Goal: Task Accomplishment & Management: Use online tool/utility

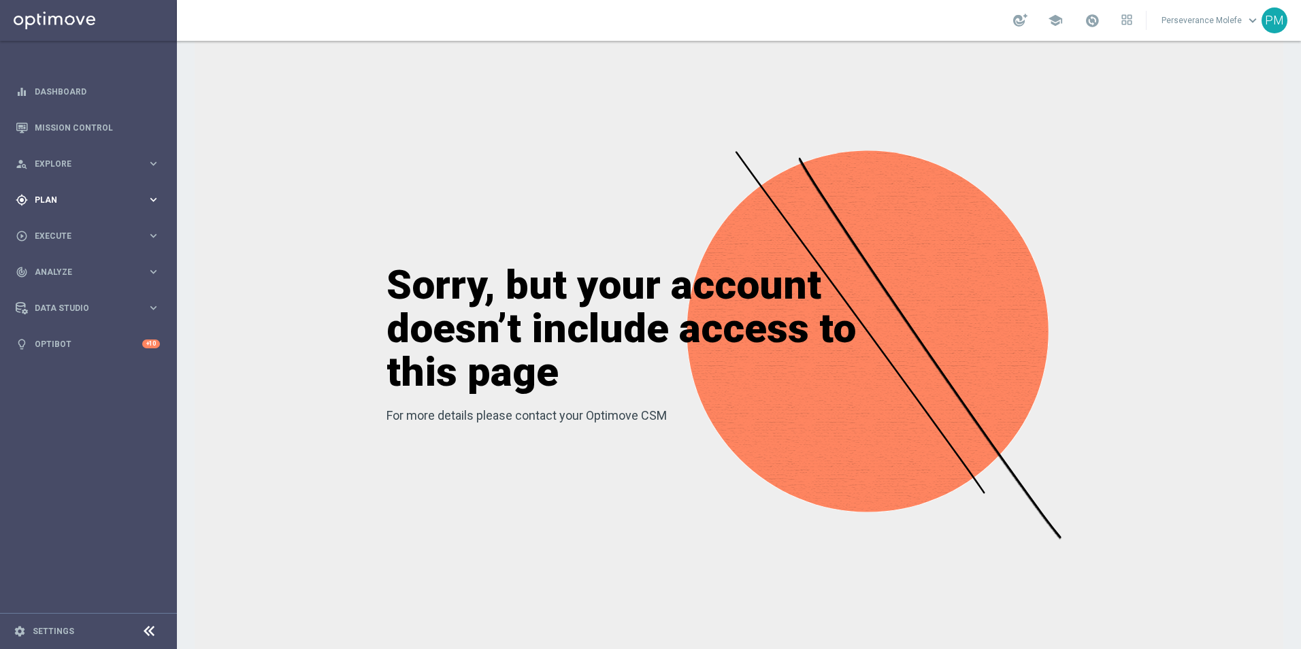
click at [83, 205] on div "gps_fixed Plan" at bounding box center [81, 200] width 131 height 12
click at [63, 268] on span "Templates" at bounding box center [84, 269] width 97 height 8
click at [76, 293] on link "Optimail" at bounding box center [91, 289] width 99 height 11
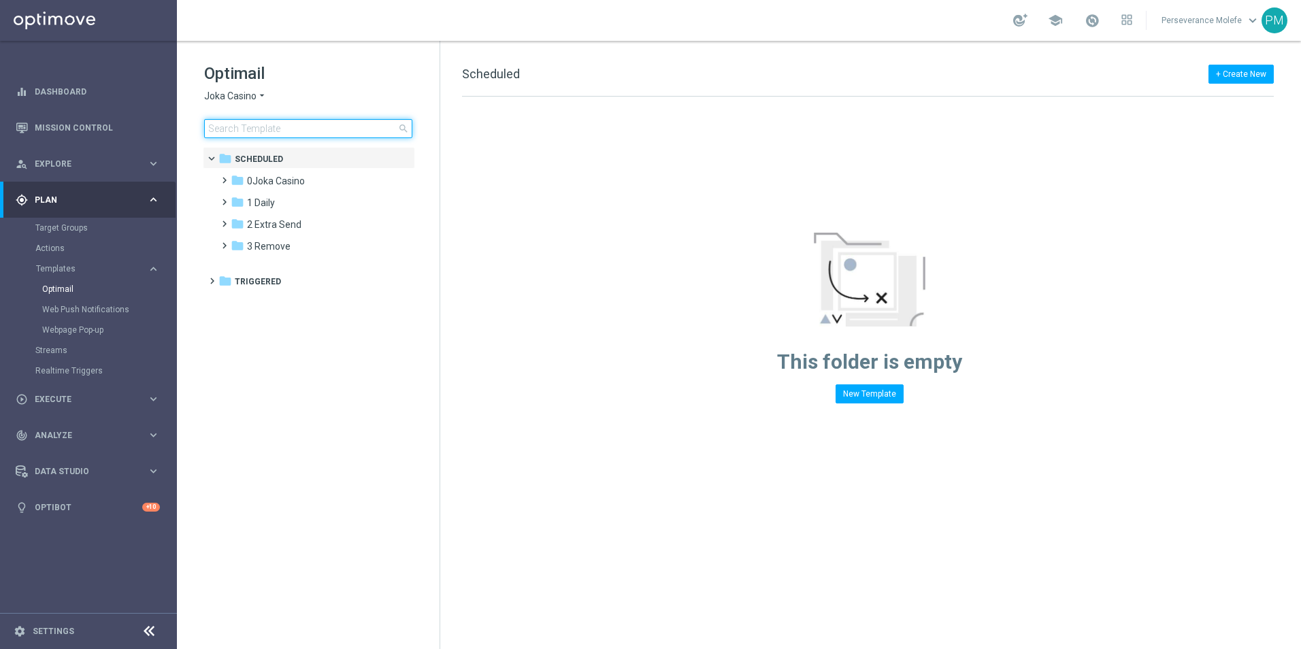
click at [250, 132] on input at bounding box center [308, 128] width 208 height 19
click at [246, 99] on span "Joka Casino" at bounding box center [230, 96] width 52 height 13
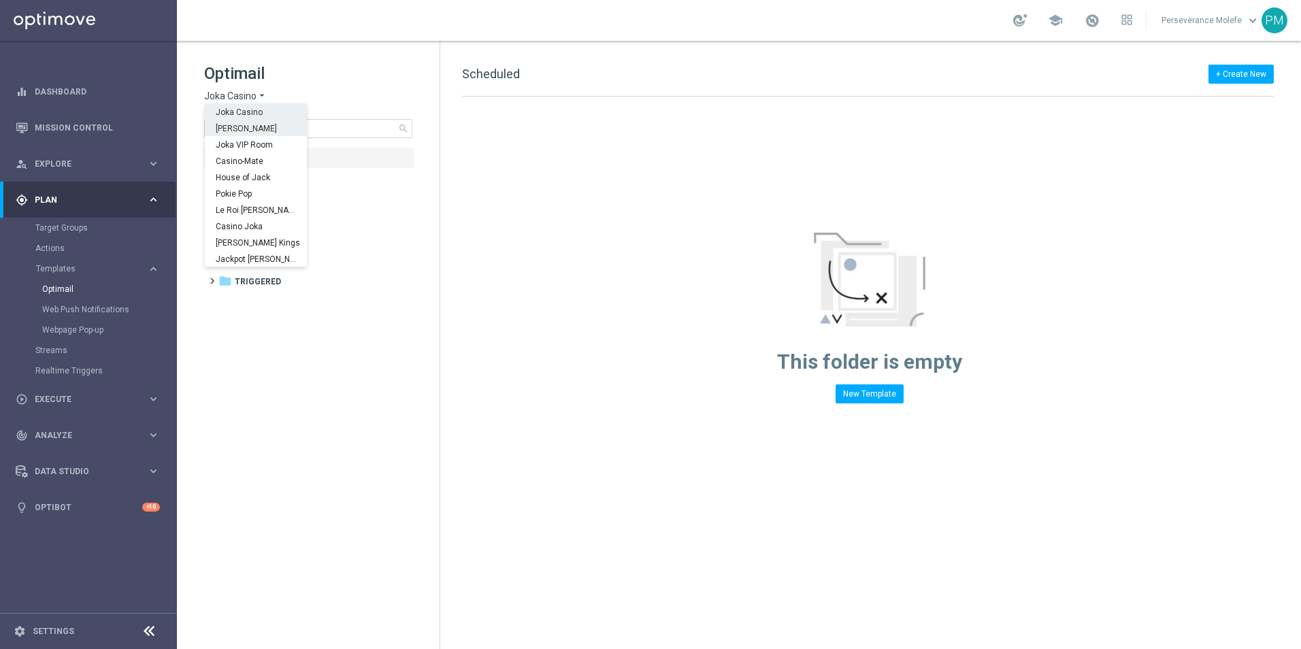
click at [0, 0] on span "[PERSON_NAME]" at bounding box center [0, 0] width 0 height 0
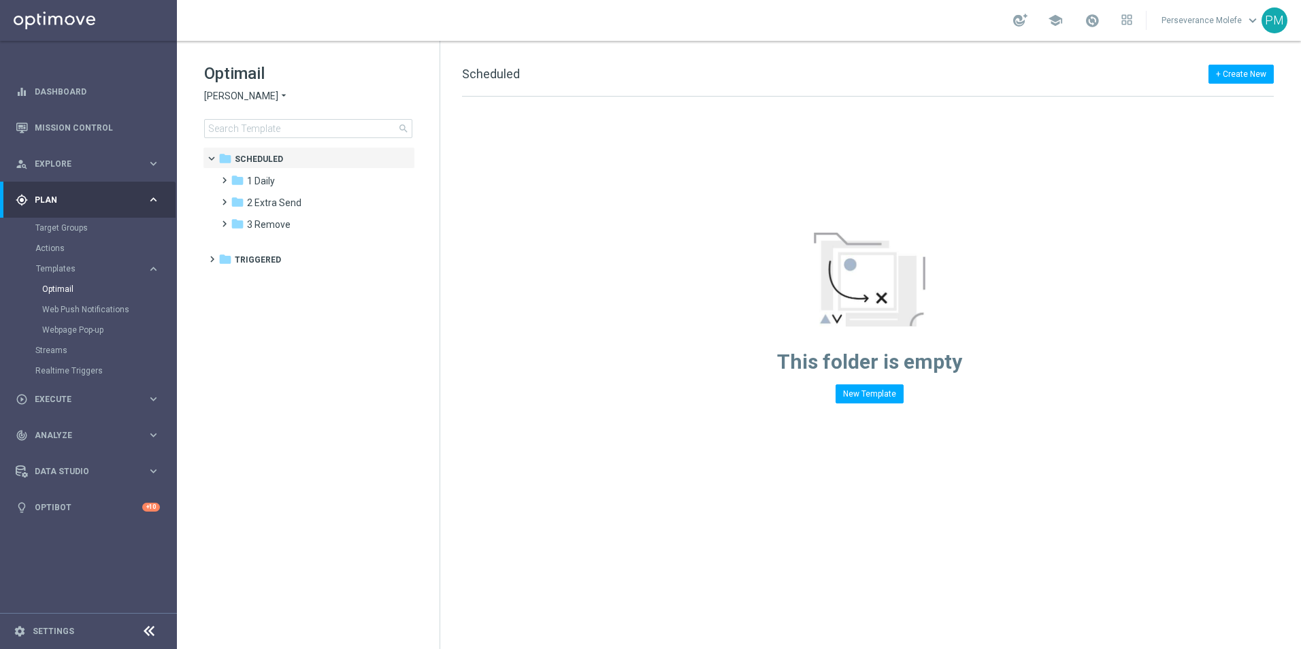
click at [243, 99] on span "[PERSON_NAME]" at bounding box center [241, 96] width 74 height 13
click at [260, 220] on div "Casino Joka" at bounding box center [256, 226] width 102 height 16
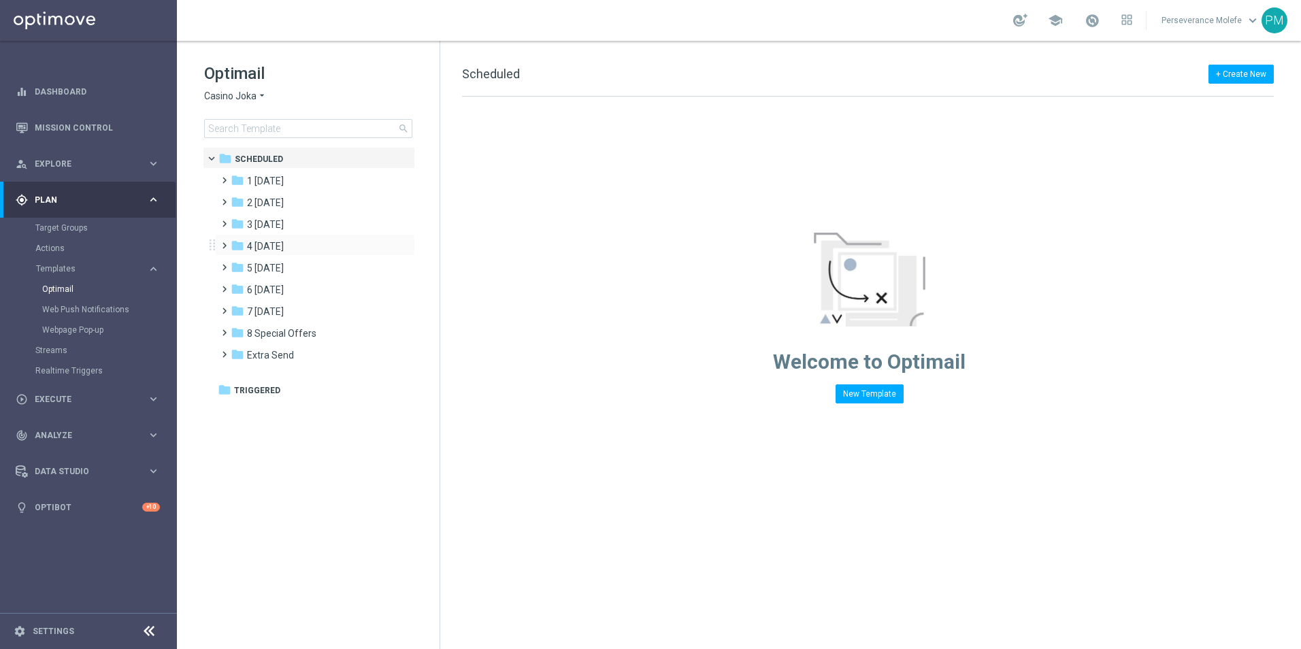
click at [299, 234] on div "folder 4 [DATE] more_vert" at bounding box center [315, 245] width 200 height 22
click at [273, 136] on input at bounding box center [308, 128] width 208 height 19
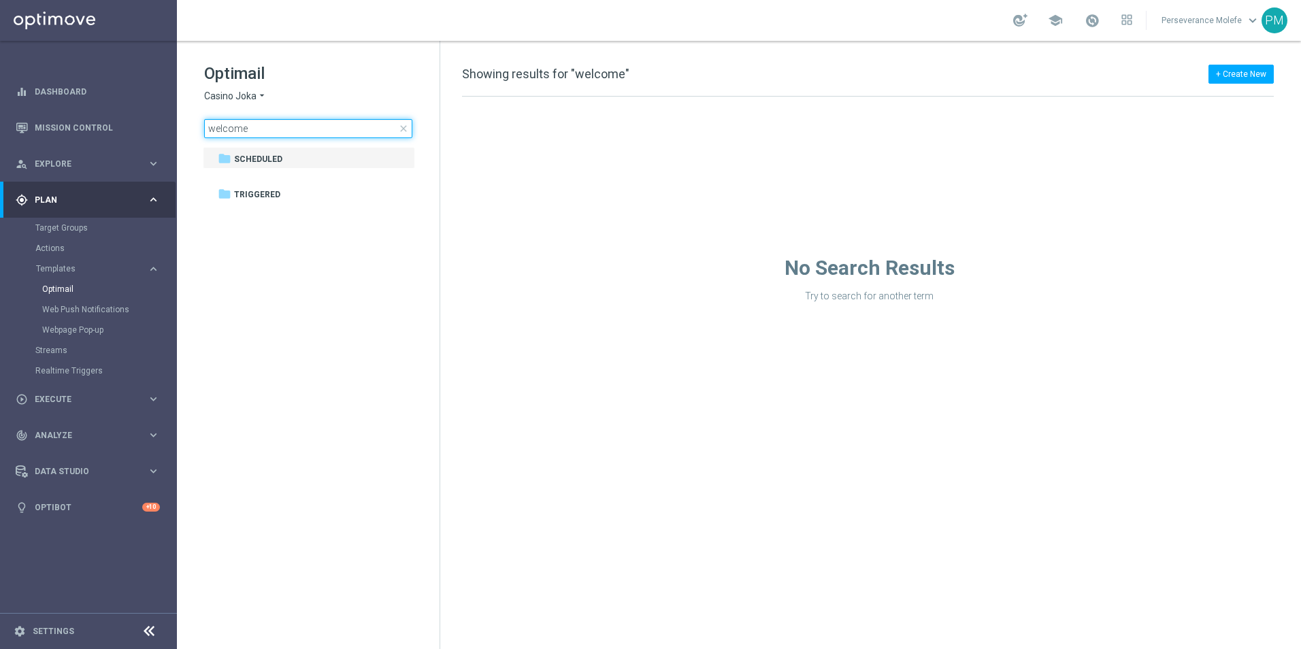
type input "welcome"
click at [237, 99] on span "Casino Joka" at bounding box center [230, 96] width 52 height 13
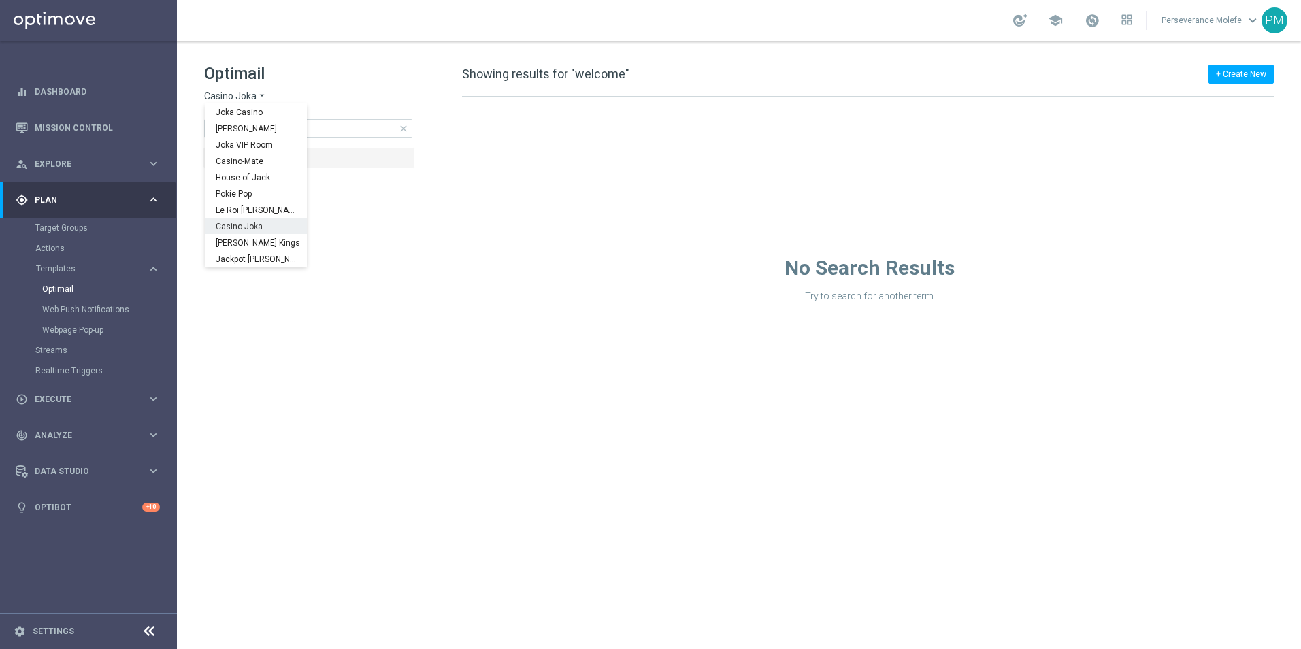
click at [236, 234] on div "[PERSON_NAME] Kings" at bounding box center [256, 242] width 102 height 16
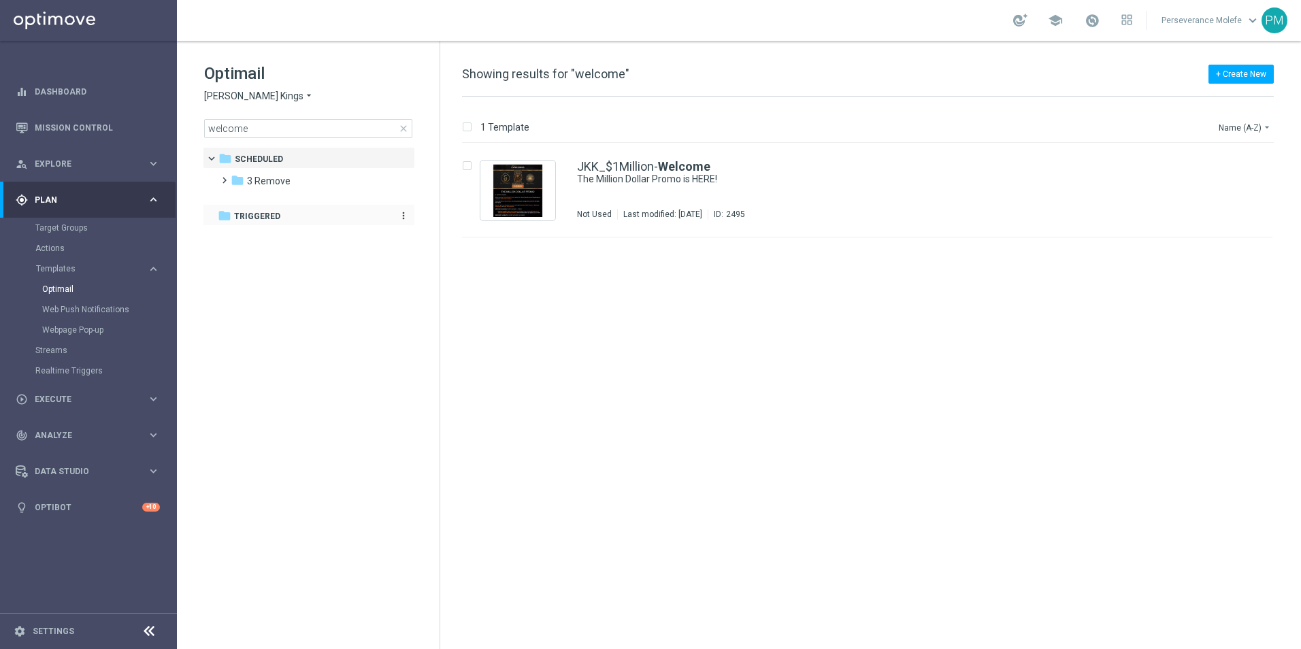
click at [284, 212] on div "folder Triggered" at bounding box center [301, 217] width 167 height 16
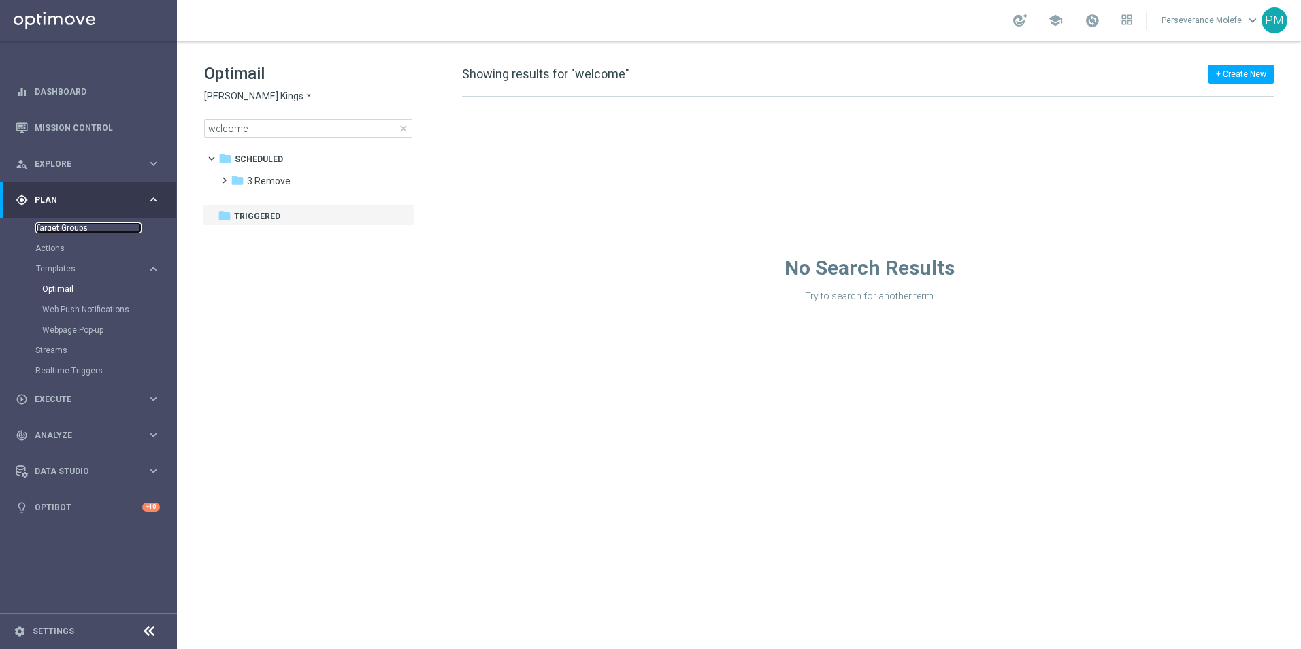
click at [67, 231] on link "Target Groups" at bounding box center [88, 228] width 106 height 11
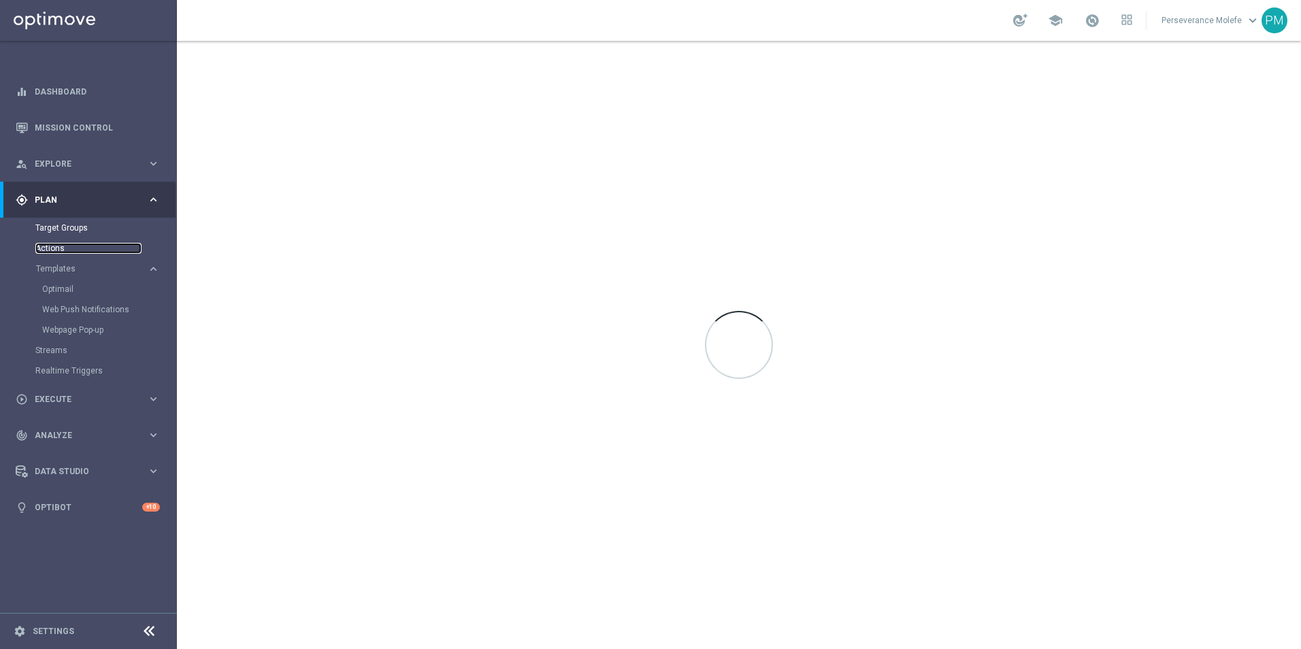
click at [52, 247] on link "Actions" at bounding box center [88, 248] width 106 height 11
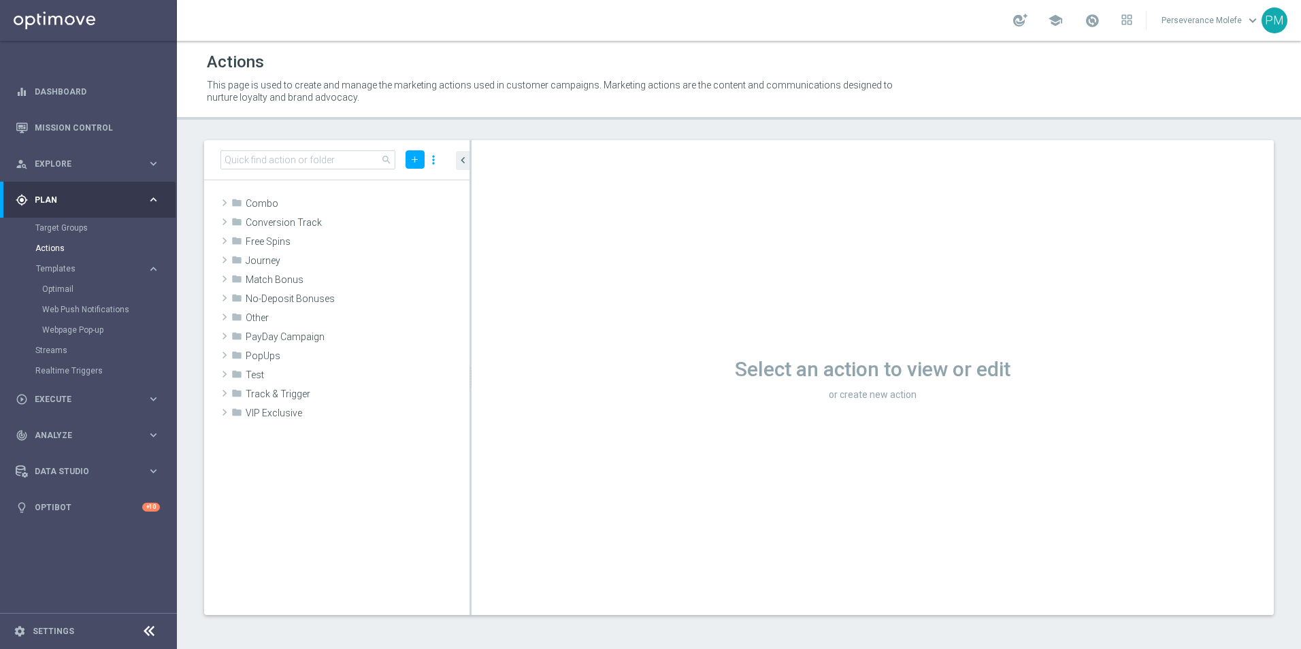
click at [77, 274] on button "Templates keyboard_arrow_right" at bounding box center [97, 268] width 125 height 11
click at [66, 270] on span "Templates" at bounding box center [84, 269] width 97 height 8
click at [74, 287] on link "Optimail" at bounding box center [91, 289] width 99 height 11
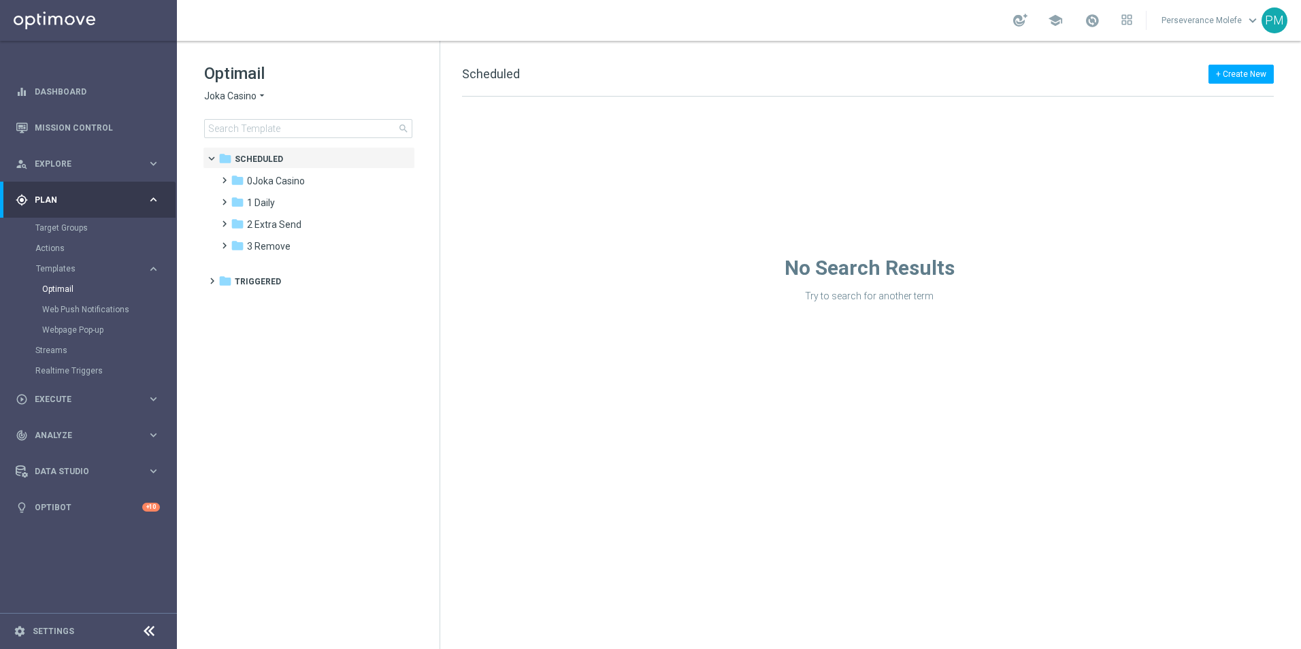
click at [242, 93] on span "Joka Casino" at bounding box center [230, 96] width 52 height 13
click at [0, 0] on span "Casino-Mate" at bounding box center [0, 0] width 0 height 0
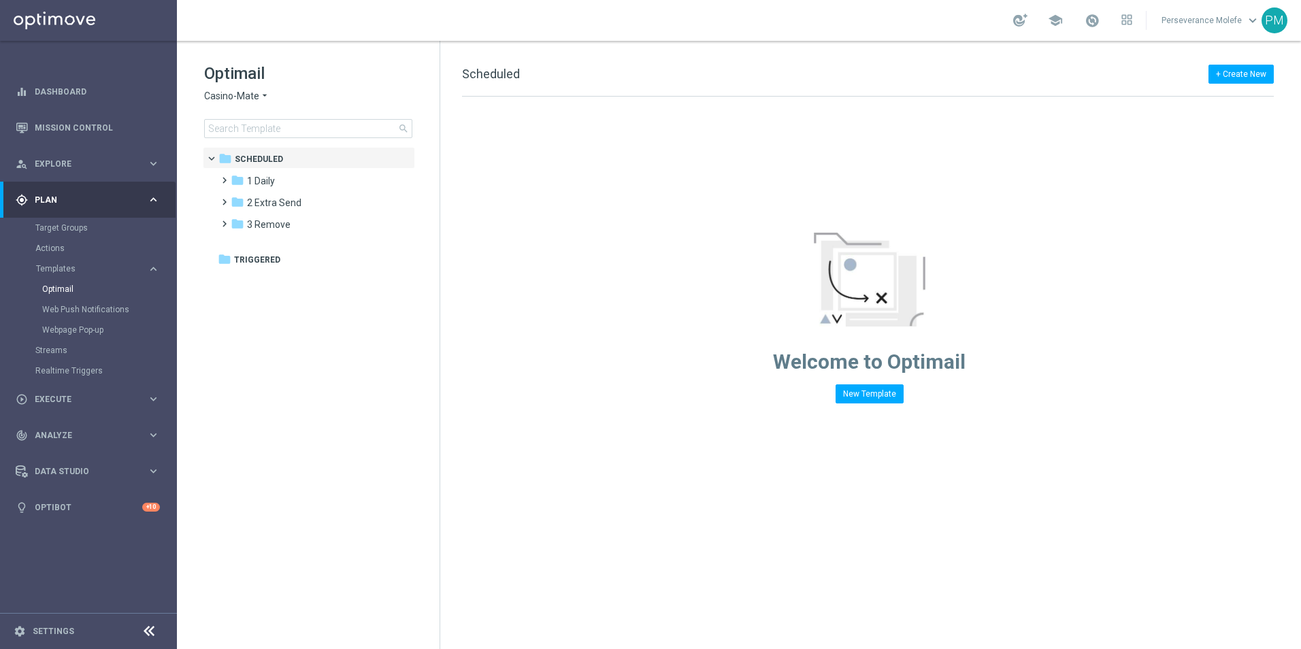
click at [235, 99] on span "Casino-Mate" at bounding box center [231, 96] width 55 height 13
click at [254, 219] on div "Casino Joka" at bounding box center [256, 226] width 102 height 16
click at [274, 218] on span "3 [DATE]" at bounding box center [265, 224] width 37 height 12
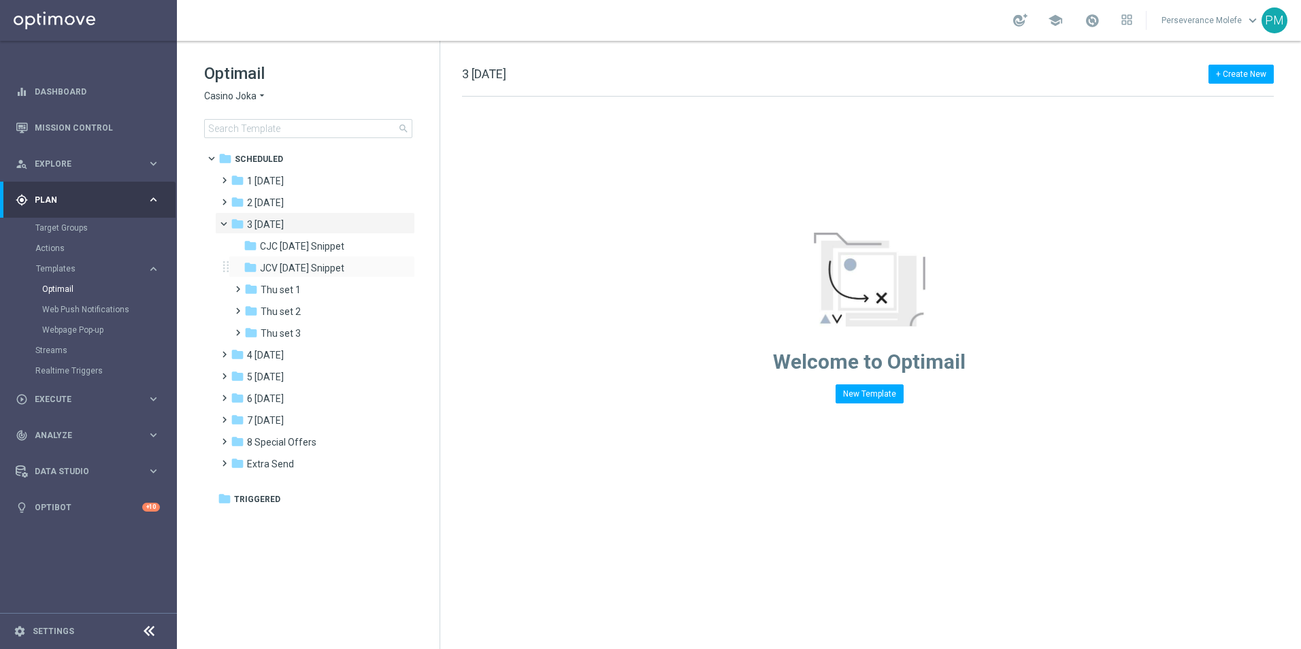
click at [291, 260] on div "folder JCV [DATE] Snippet more_vert" at bounding box center [322, 267] width 186 height 22
click at [297, 285] on span "Thu set 1" at bounding box center [281, 290] width 40 height 12
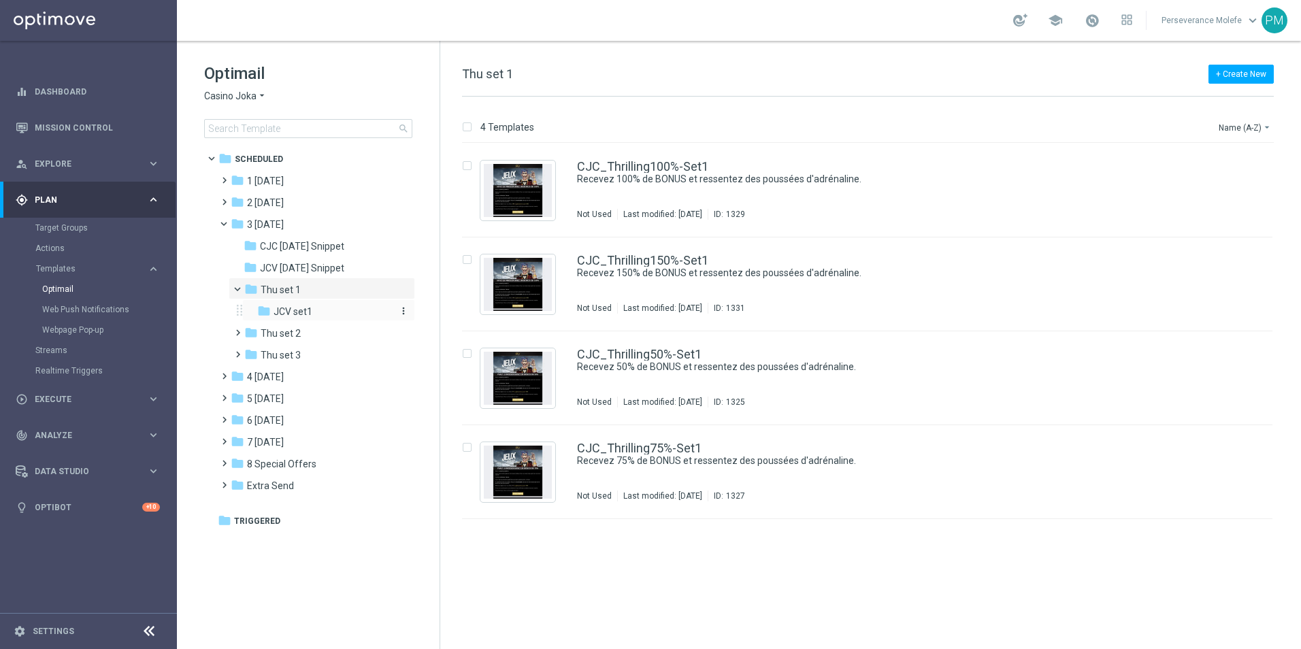
click at [300, 308] on span "JCV set1" at bounding box center [293, 312] width 39 height 12
click at [636, 259] on link "JCV_Thrilling150%-Set1" at bounding box center [642, 260] width 131 height 12
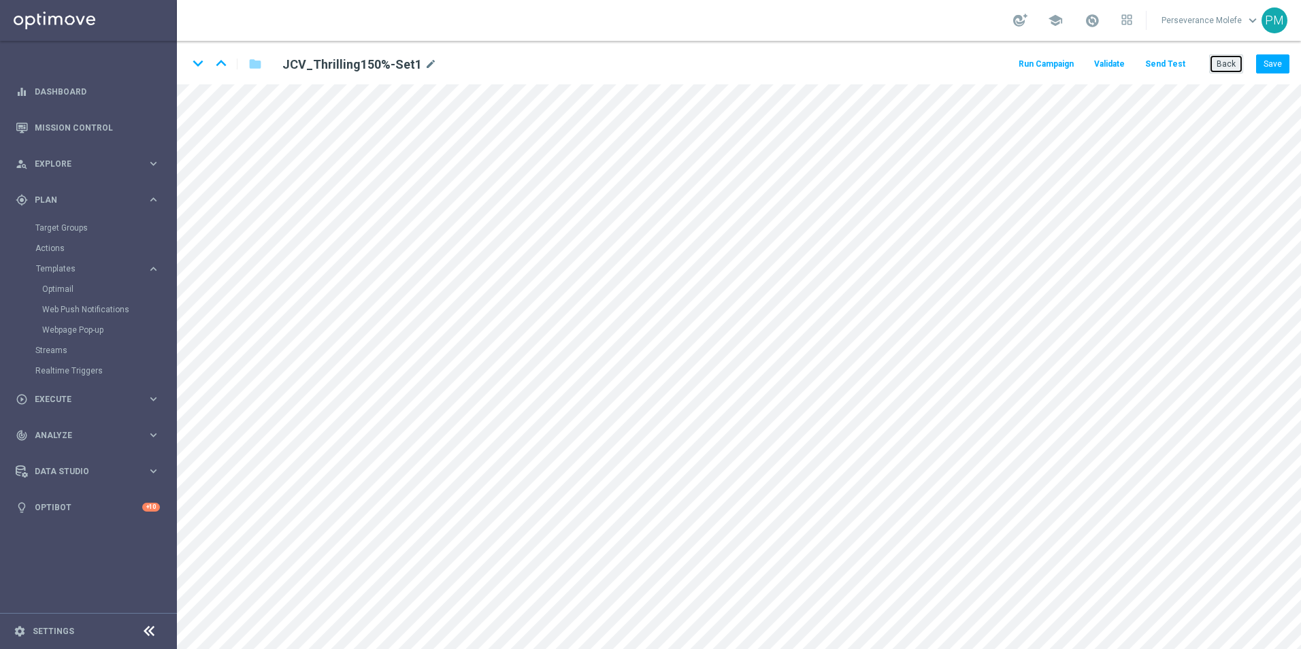
click at [1219, 63] on button "Back" at bounding box center [1226, 63] width 34 height 19
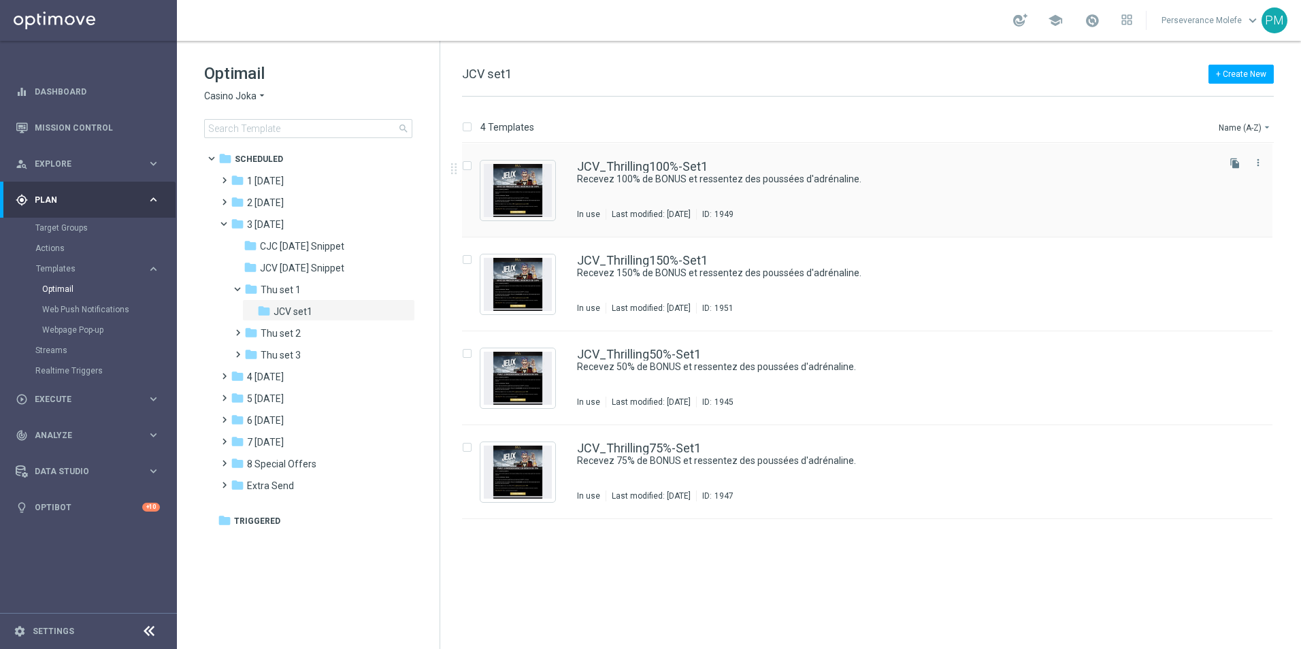
click at [557, 167] on div "JCV_Thrilling100%-Set1 Recevez 100% de BONUS et ressentez des poussées d'adréna…" at bounding box center [867, 191] width 810 height 94
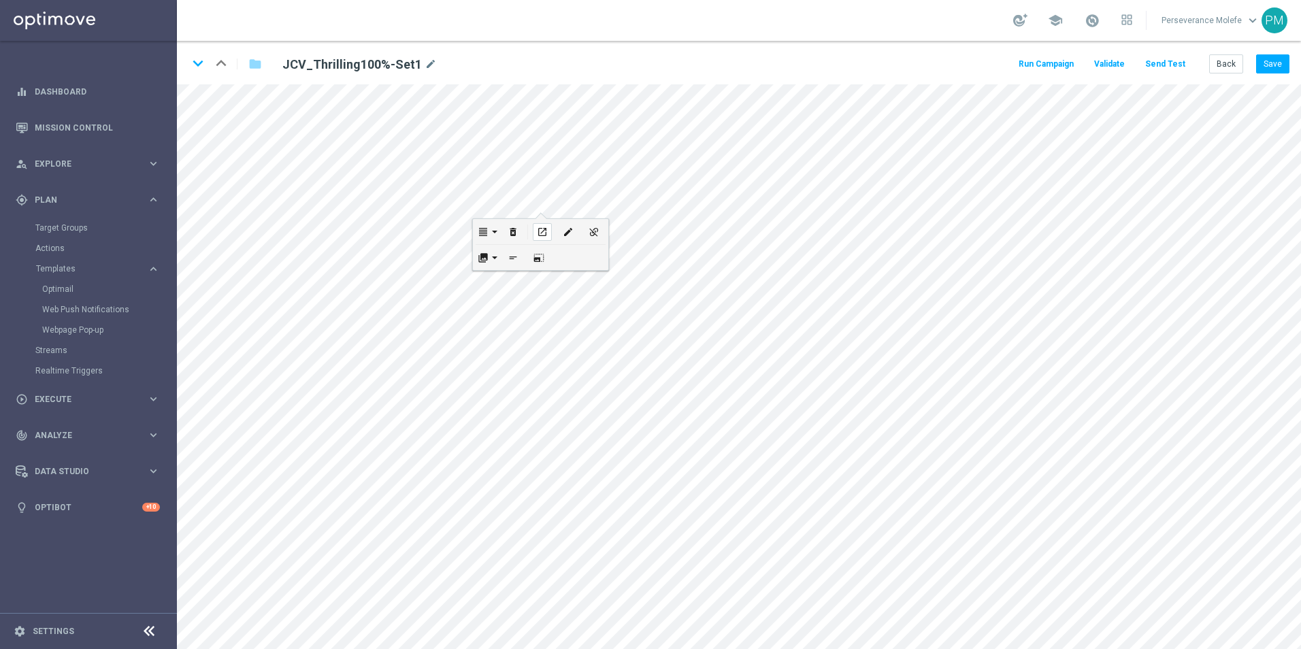
click at [542, 231] on icon "open_in_new" at bounding box center [542, 232] width 10 height 11
click at [1223, 70] on button "Back" at bounding box center [1226, 63] width 34 height 19
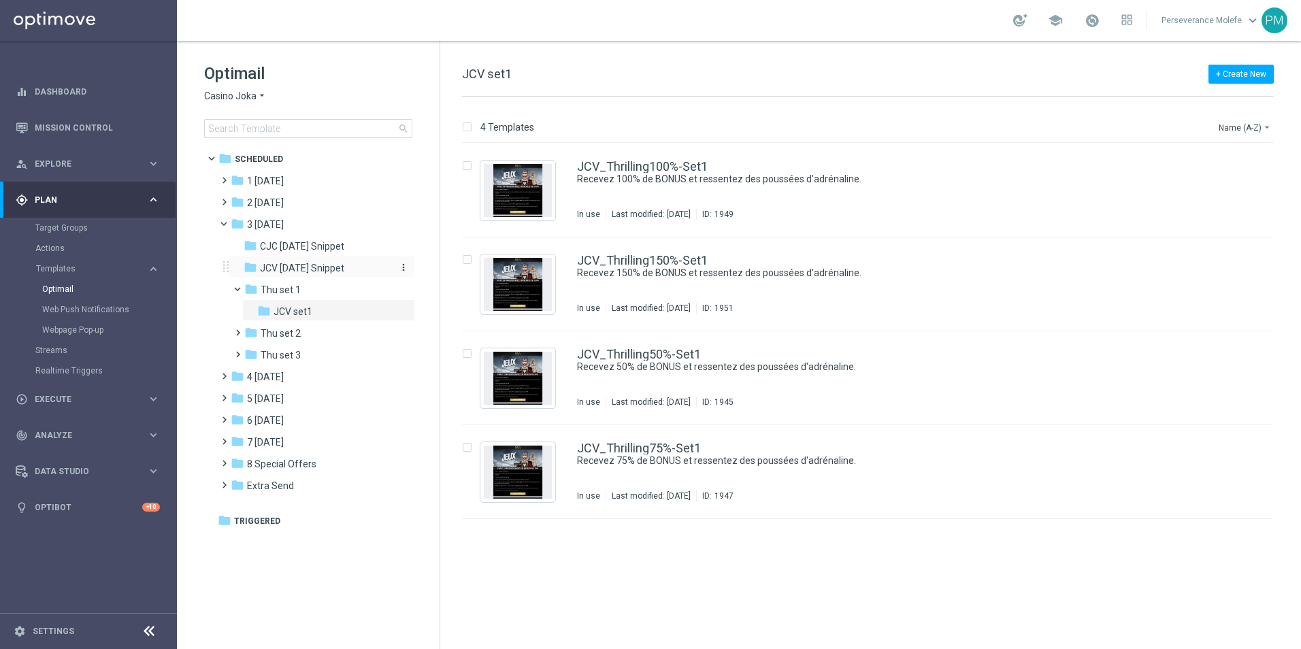
click at [329, 271] on span "JCV [DATE] Snippet" at bounding box center [302, 268] width 84 height 12
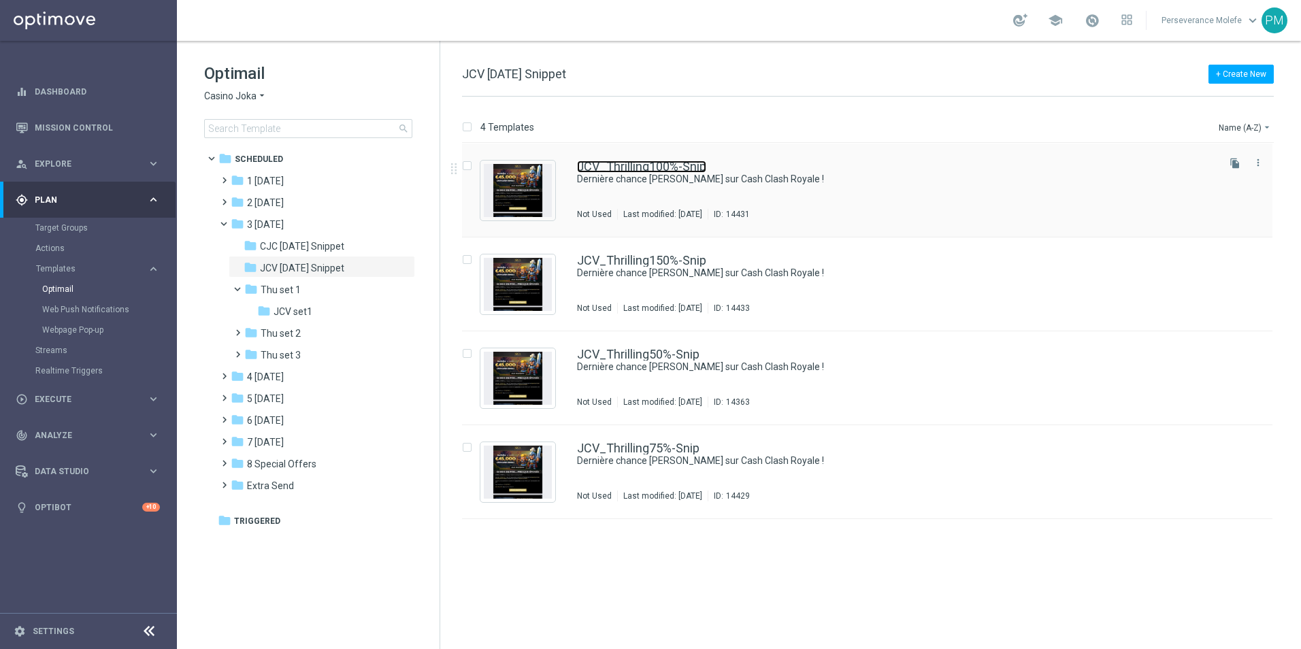
click at [625, 162] on link "JCV_Thrilling100%-Snip" at bounding box center [641, 167] width 129 height 12
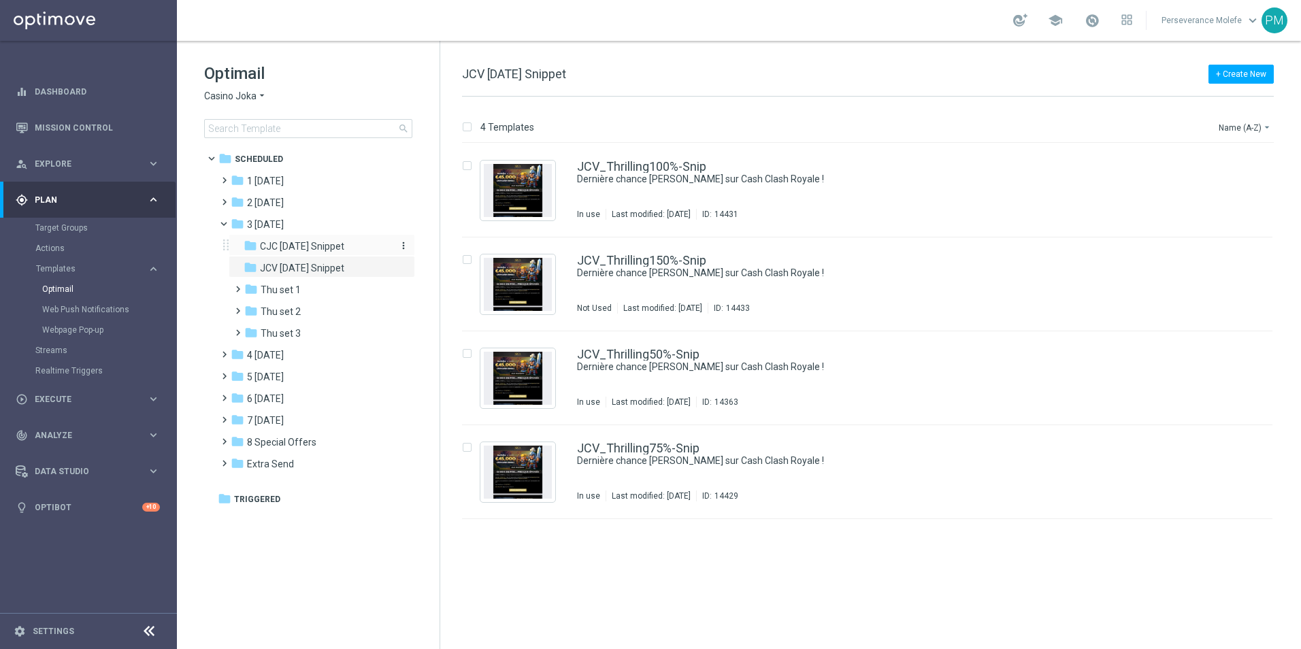
click at [308, 248] on span "CJC [DATE] Snippet" at bounding box center [302, 246] width 84 height 12
click at [587, 167] on link "CJC_Thrilling100%-Snip" at bounding box center [642, 167] width 130 height 12
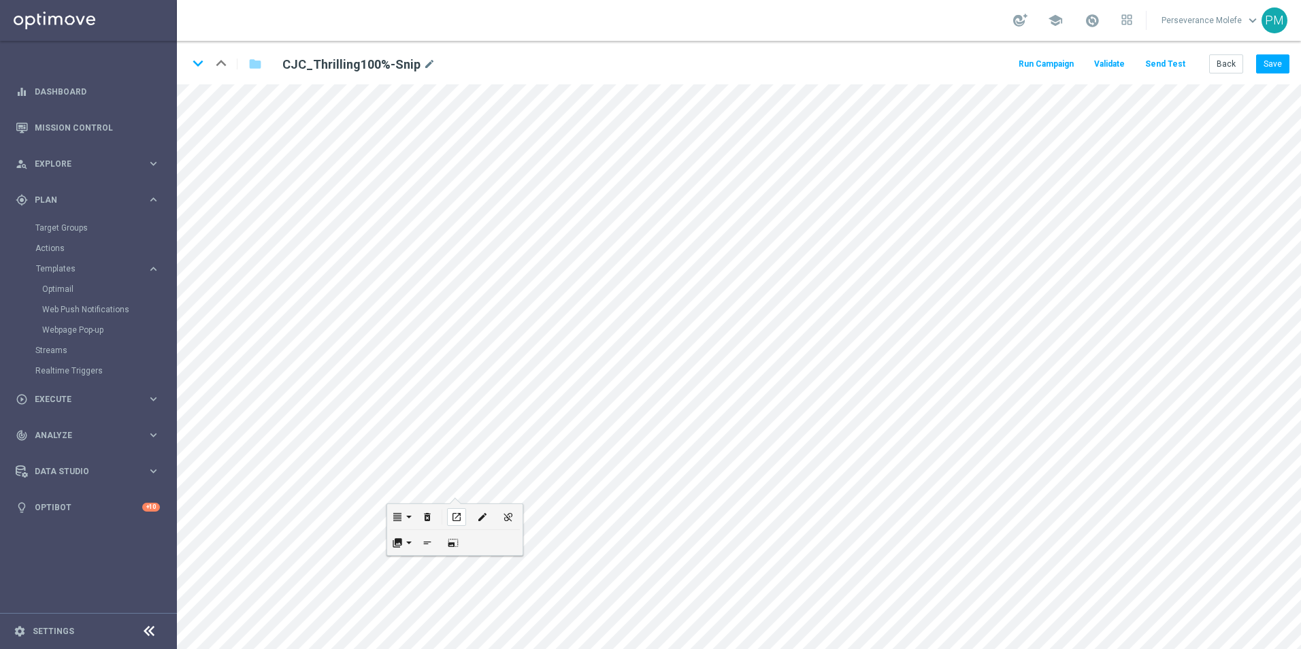
click at [464, 511] on div "open_in_new" at bounding box center [456, 517] width 19 height 18
click at [196, 69] on icon "keyboard_arrow_down" at bounding box center [198, 63] width 20 height 20
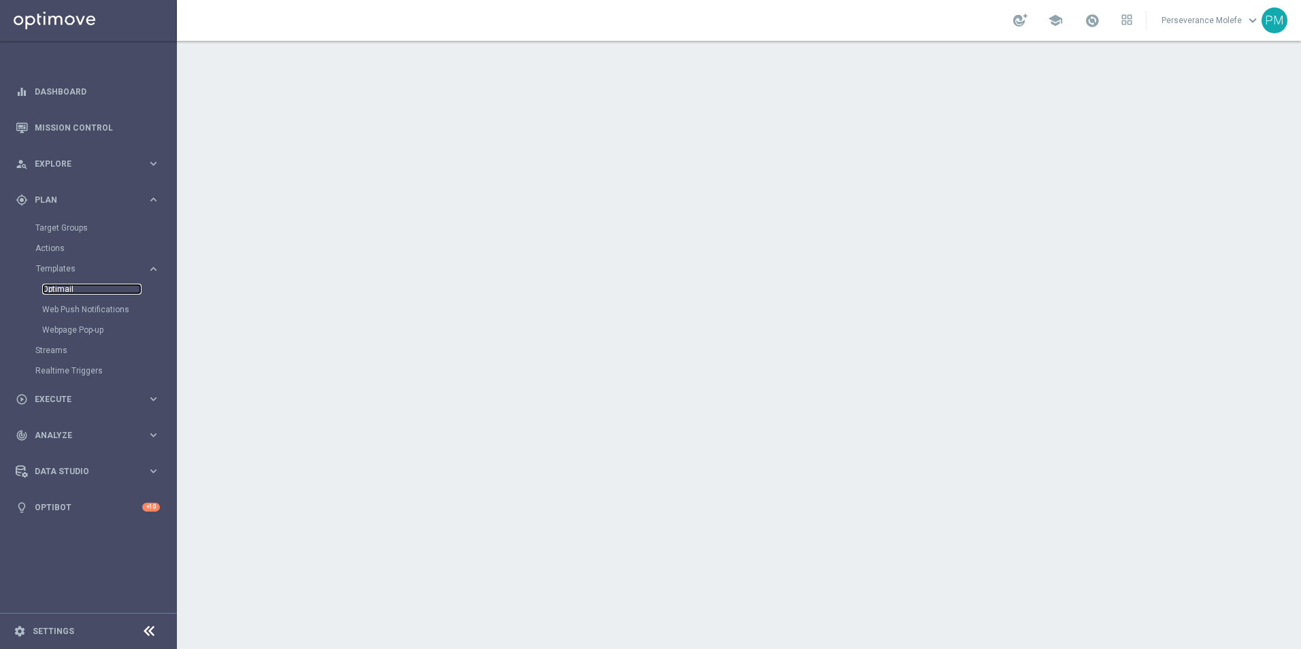
click at [66, 290] on link "Optimail" at bounding box center [91, 289] width 99 height 11
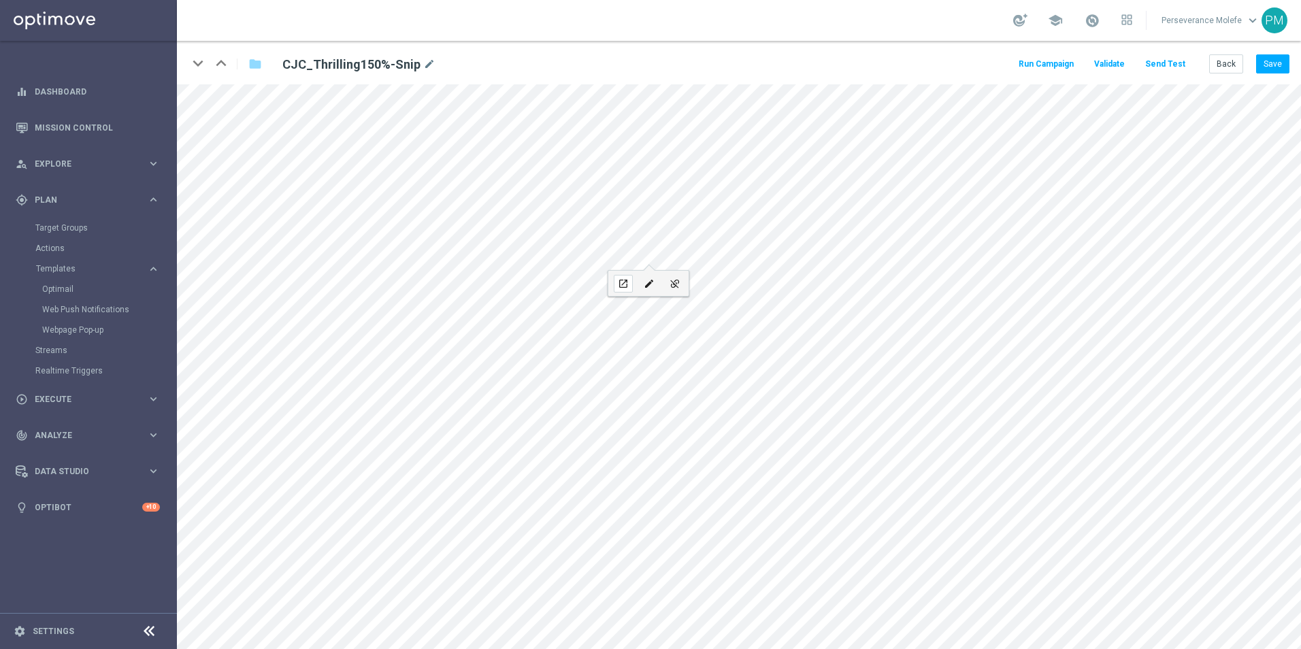
click at [634, 284] on button "open_in_new" at bounding box center [623, 283] width 26 height 25
